Goal: Download file/media

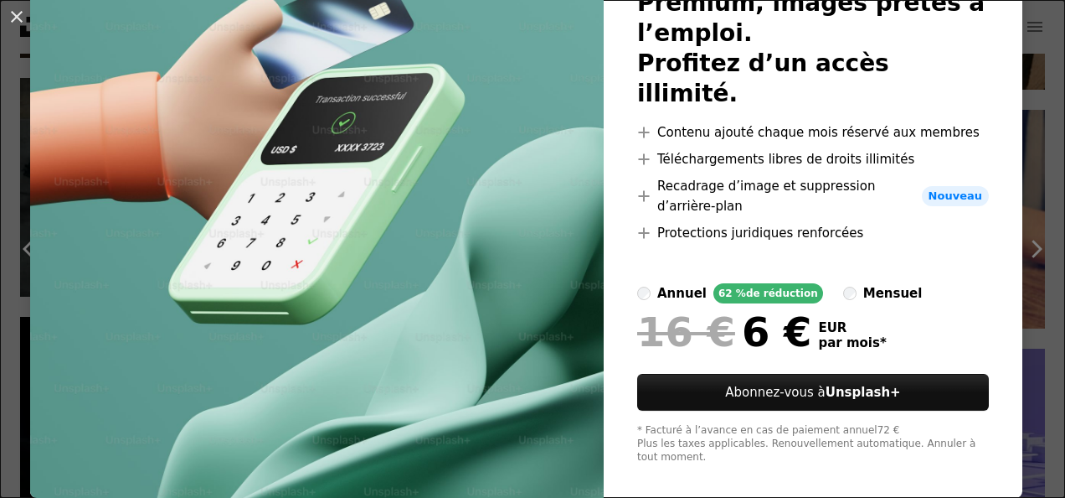
scroll to position [142, 0]
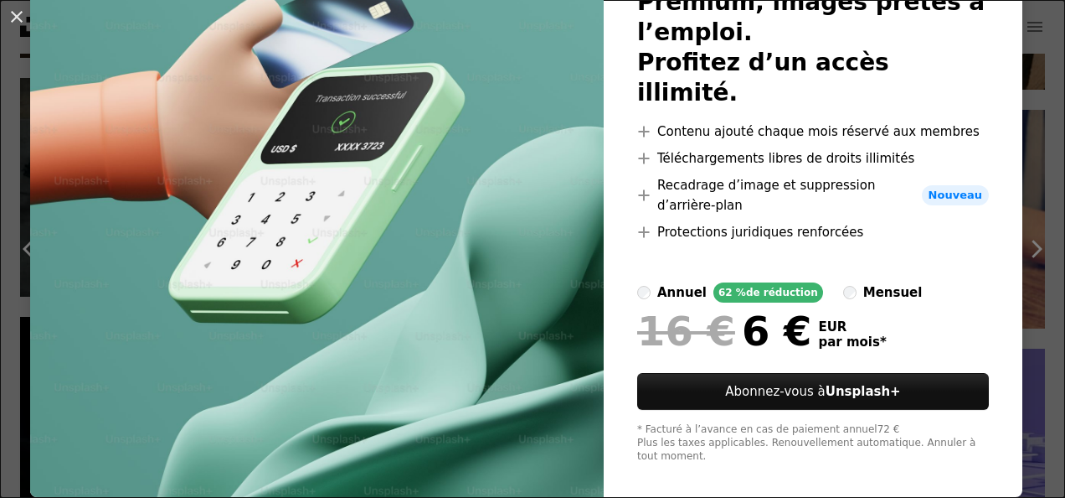
click at [1032, 317] on div "An X shape Unsplash+ Premium, images prêtes à l’emploi. Profitez d’un accès ill…" at bounding box center [532, 249] width 1065 height 498
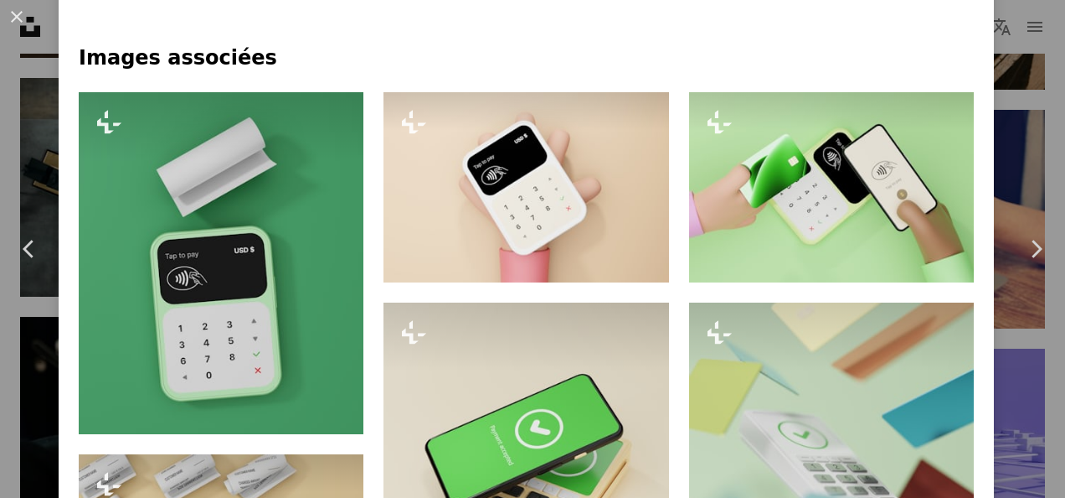
scroll to position [1101, 0]
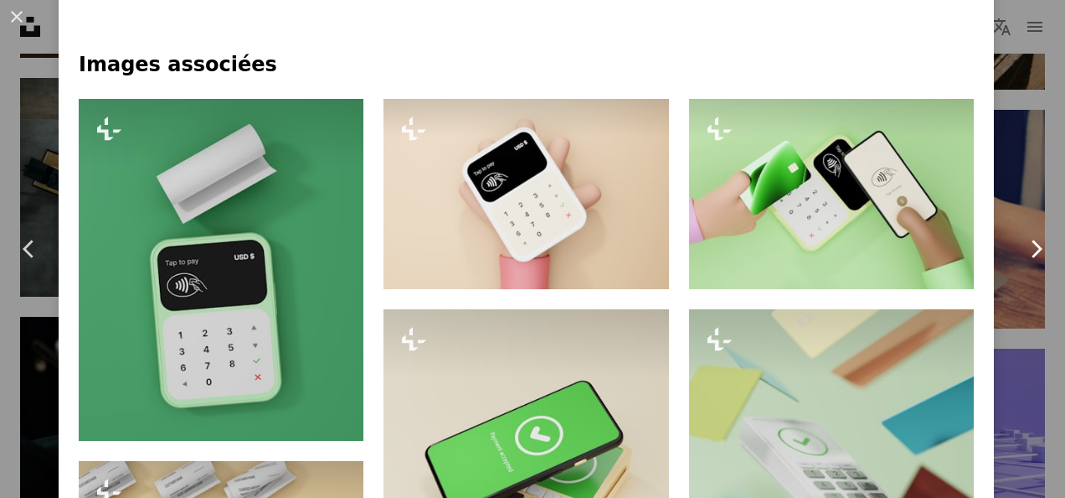
click at [1026, 208] on link "Chevron right" at bounding box center [1036, 248] width 59 height 161
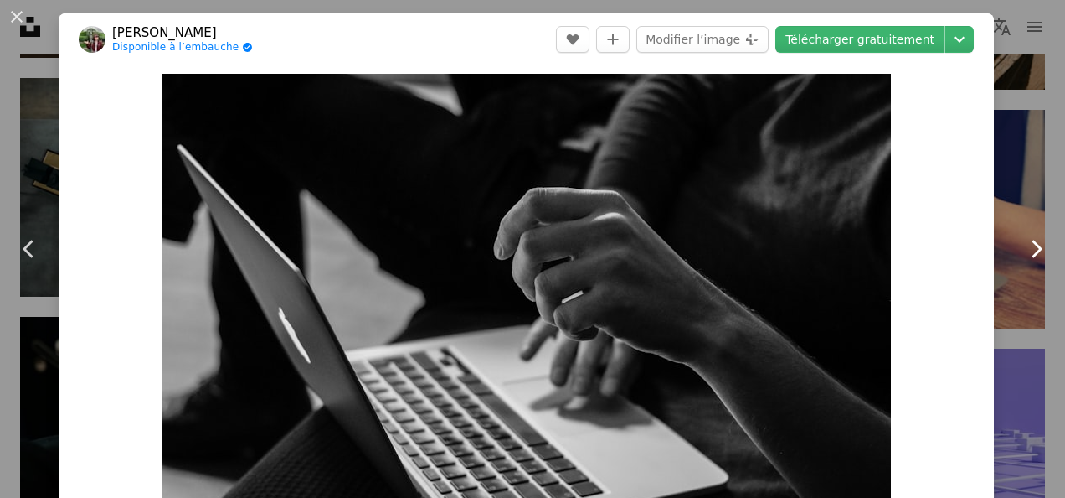
click at [1007, 219] on link "Chevron right" at bounding box center [1036, 248] width 59 height 161
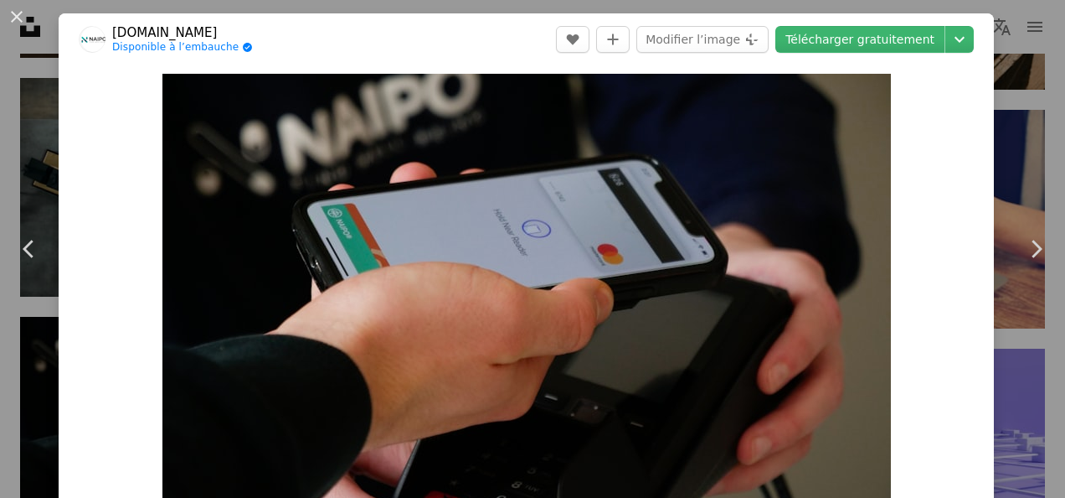
click at [1005, 93] on div "An X shape Chevron left Chevron right [DOMAIN_NAME] Disponible à l’embauche A c…" at bounding box center [532, 249] width 1065 height 498
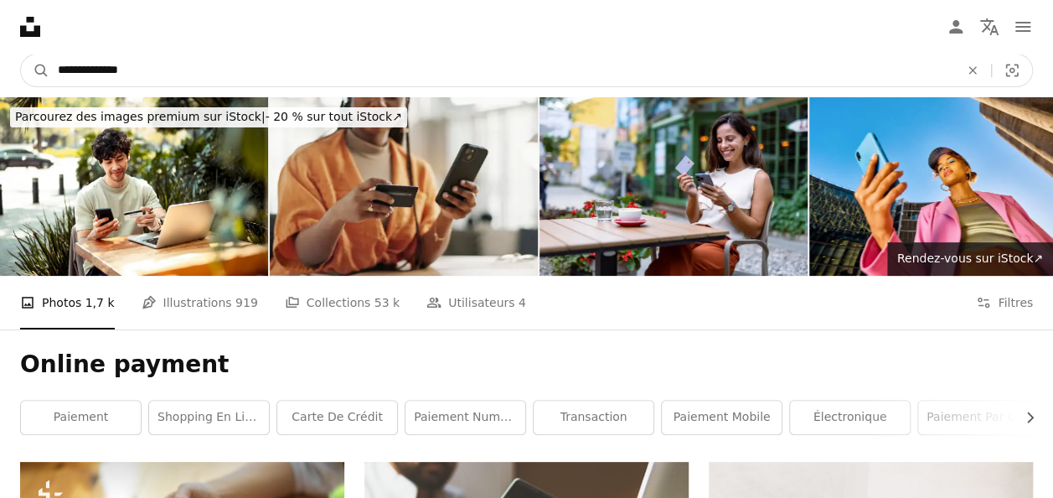
drag, startPoint x: 353, startPoint y: 80, endPoint x: -3, endPoint y: 97, distance: 357.3
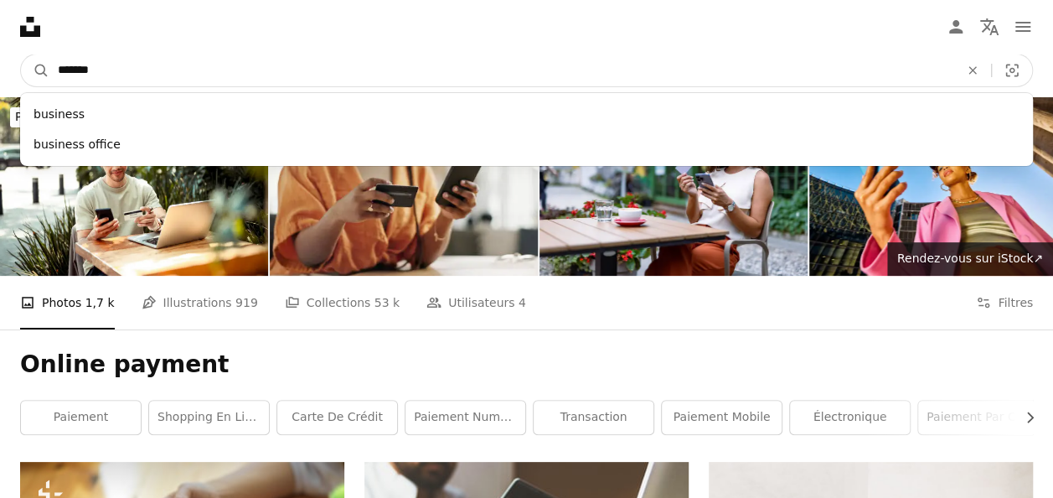
type input "********"
click button "A magnifying glass" at bounding box center [35, 70] width 28 height 32
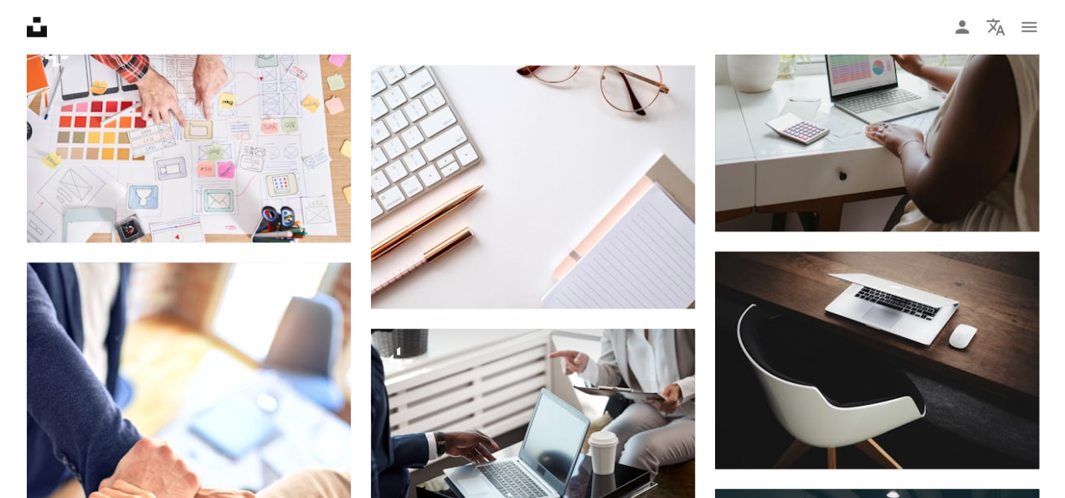
scroll to position [4016, 0]
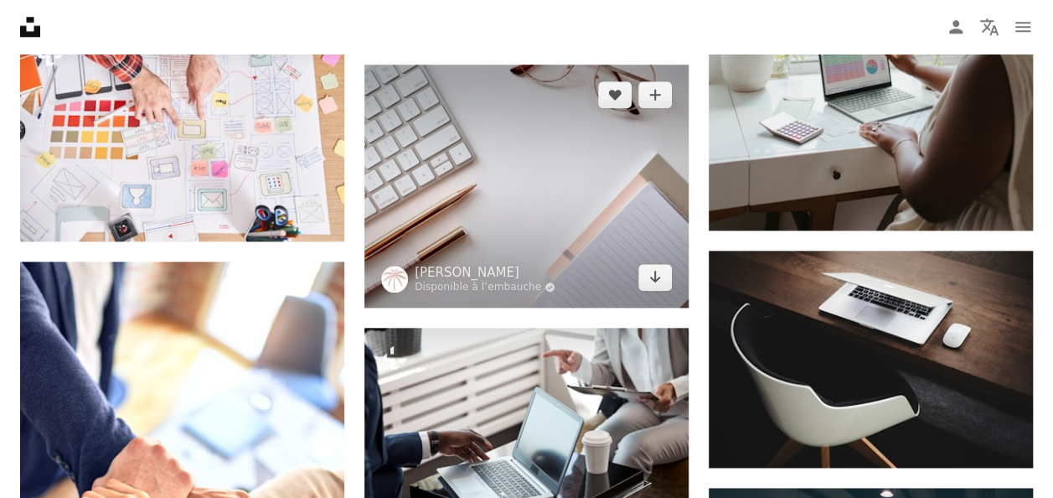
click at [489, 210] on img at bounding box center [526, 185] width 324 height 243
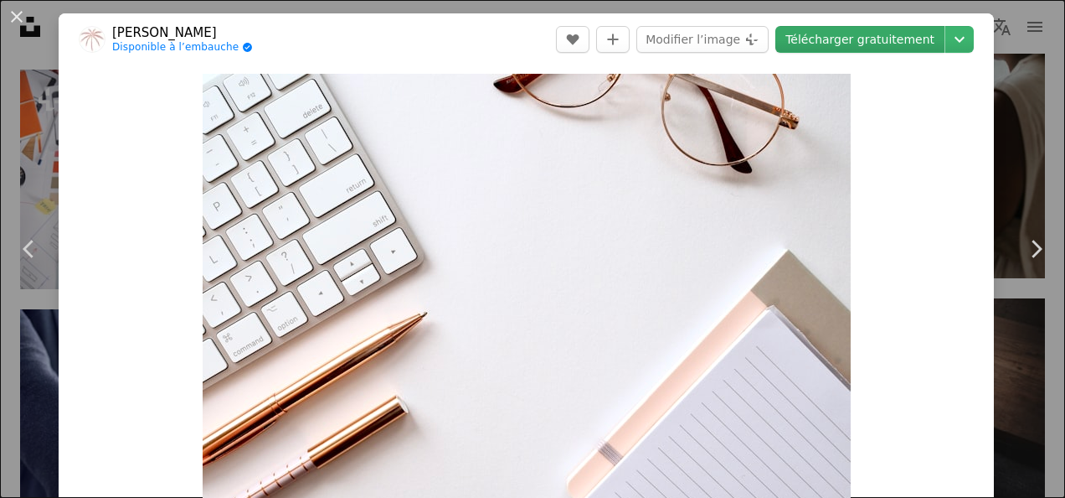
click at [850, 39] on link "Télécharger gratuitement" at bounding box center [860, 39] width 169 height 27
